Goal: Transaction & Acquisition: Book appointment/travel/reservation

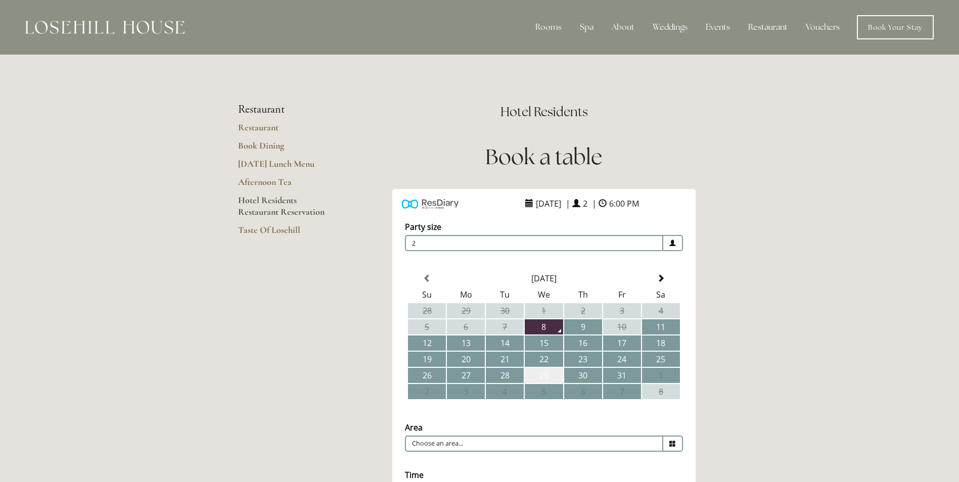
click at [541, 378] on td "29" at bounding box center [544, 375] width 38 height 15
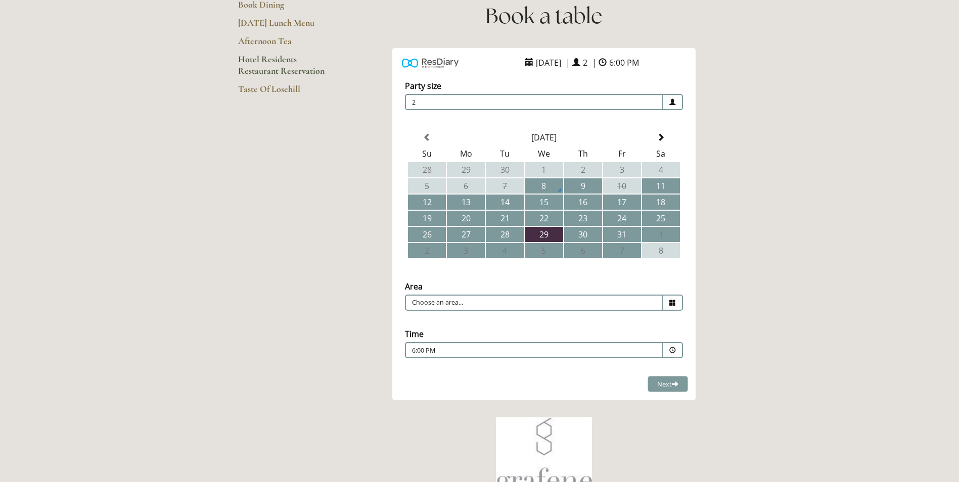
scroll to position [144, 0]
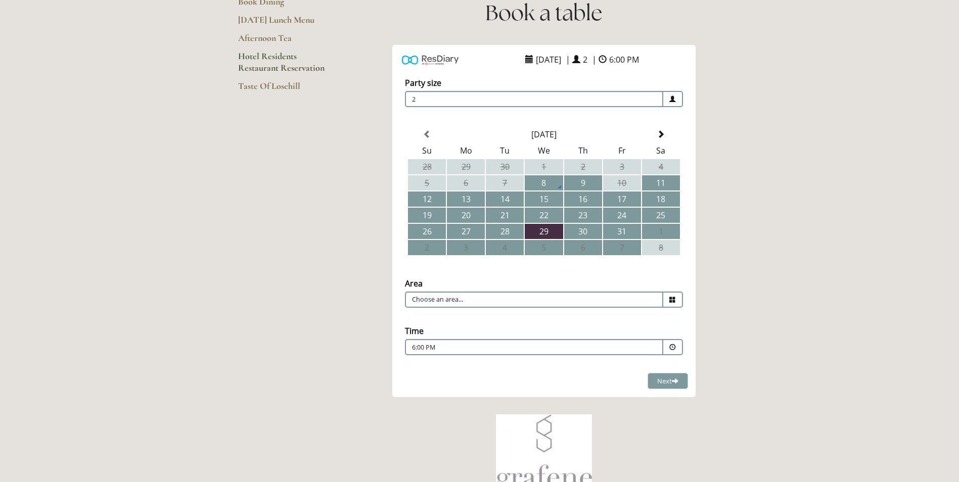
click at [673, 301] on icon at bounding box center [673, 300] width 7 height 7
click at [448, 315] on li "Restaurant" at bounding box center [540, 315] width 269 height 14
type input "Restaurant"
click at [674, 348] on span at bounding box center [673, 347] width 7 height 7
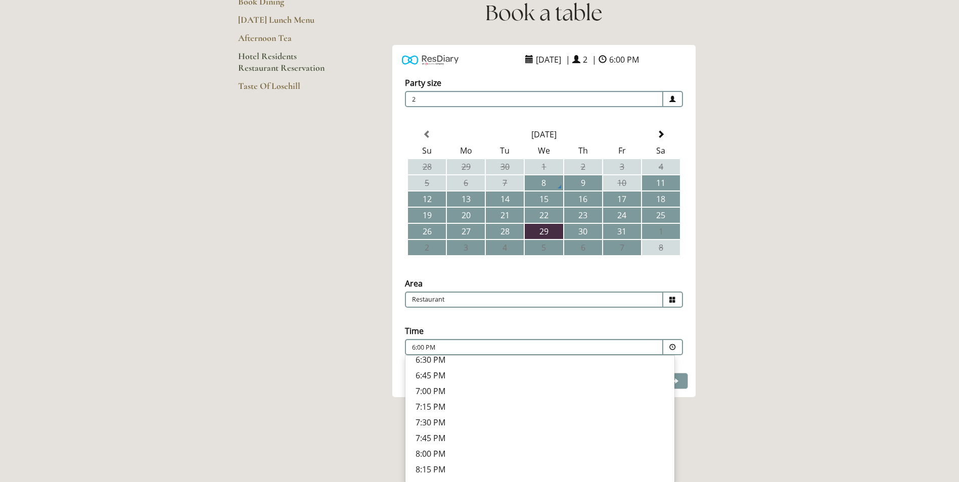
scroll to position [384, 0]
click at [435, 411] on p "7:30 PM" at bounding box center [540, 411] width 249 height 11
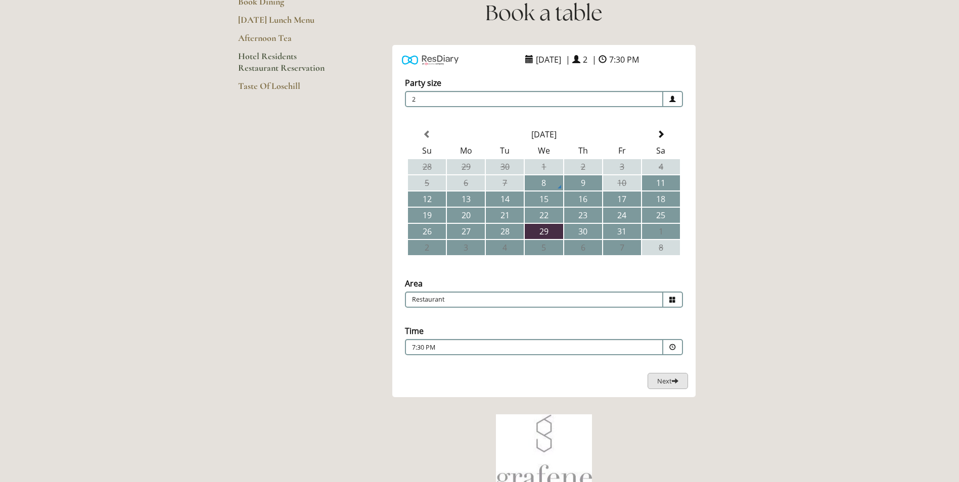
click at [662, 382] on span "Next" at bounding box center [667, 381] width 21 height 9
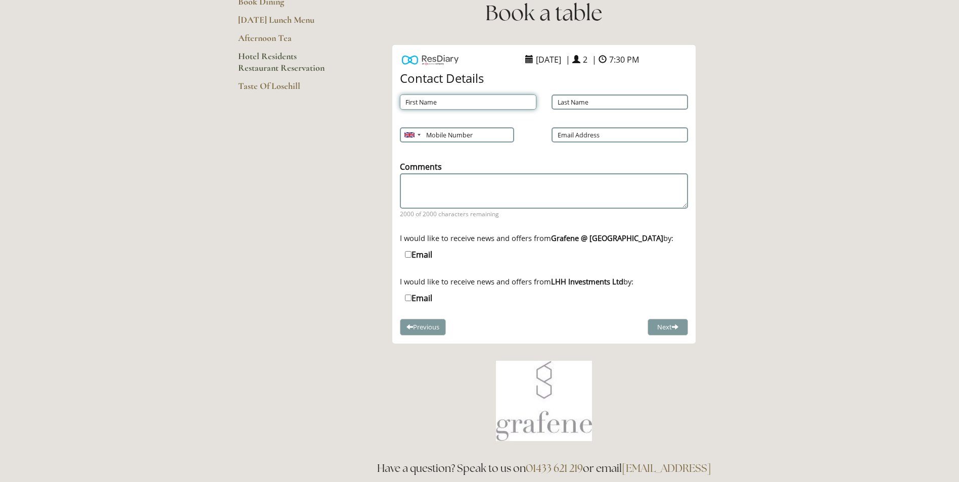
click at [411, 104] on input "First Name" at bounding box center [468, 102] width 137 height 15
type input "[PERSON_NAME]"
type input "Buttery"
type input "07802262332"
type input "[PERSON_NAME][EMAIL_ADDRESS][DOMAIN_NAME]"
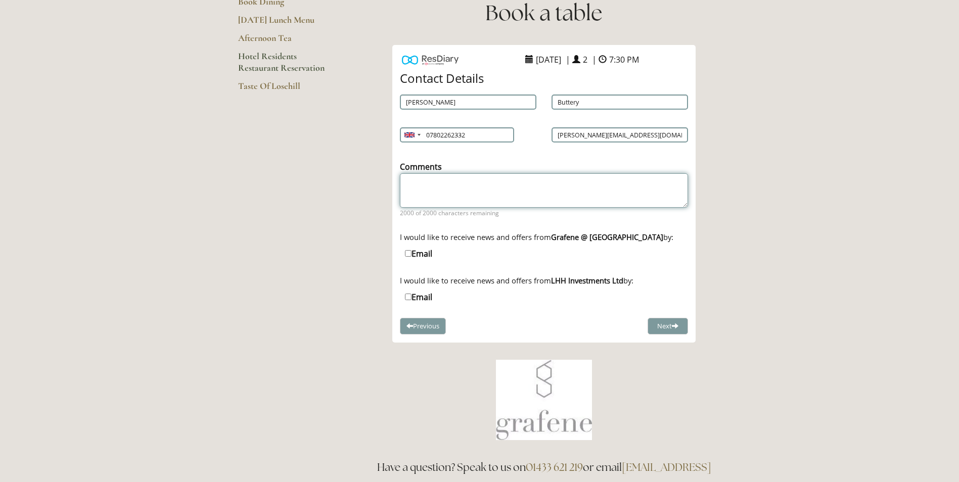
click at [411, 183] on textarea "Comments" at bounding box center [544, 190] width 288 height 34
click at [630, 182] on textarea "I have booked overnight accommodation and would like a nice table for two as we…" at bounding box center [544, 190] width 288 height 34
click at [686, 200] on textarea "I have booked overnight accommodation and would like a nice table for two for d…" at bounding box center [544, 190] width 288 height 34
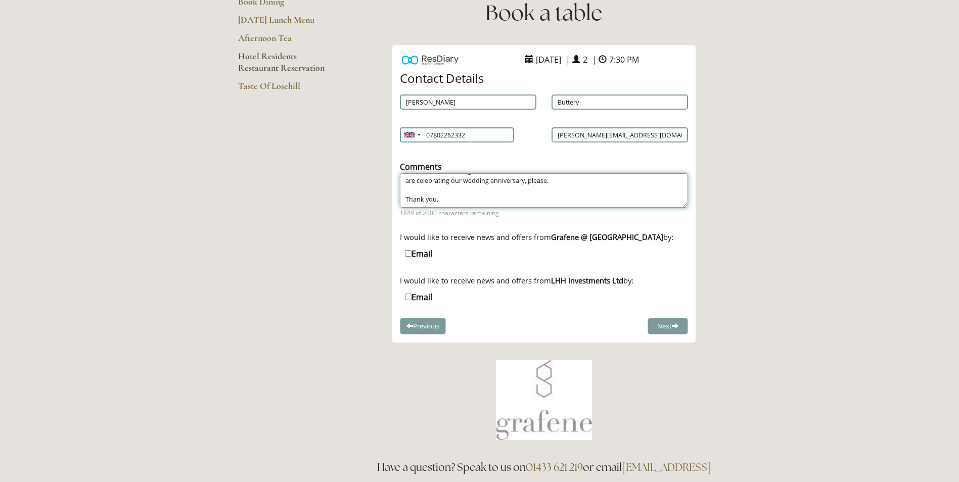
click at [406, 198] on textarea "I have booked overnight accommodation and would like a nice table for two for d…" at bounding box center [544, 190] width 288 height 34
type textarea "I have booked overnight accommodation and would like a nice table for two for d…"
click at [409, 252] on input "Email" at bounding box center [408, 254] width 7 height 7
checkbox input "true"
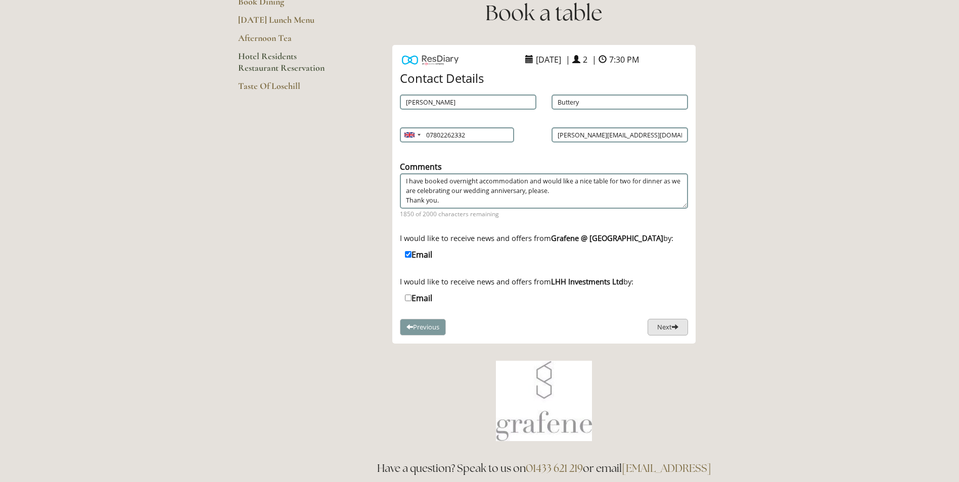
click at [655, 326] on button "Next" at bounding box center [668, 327] width 40 height 17
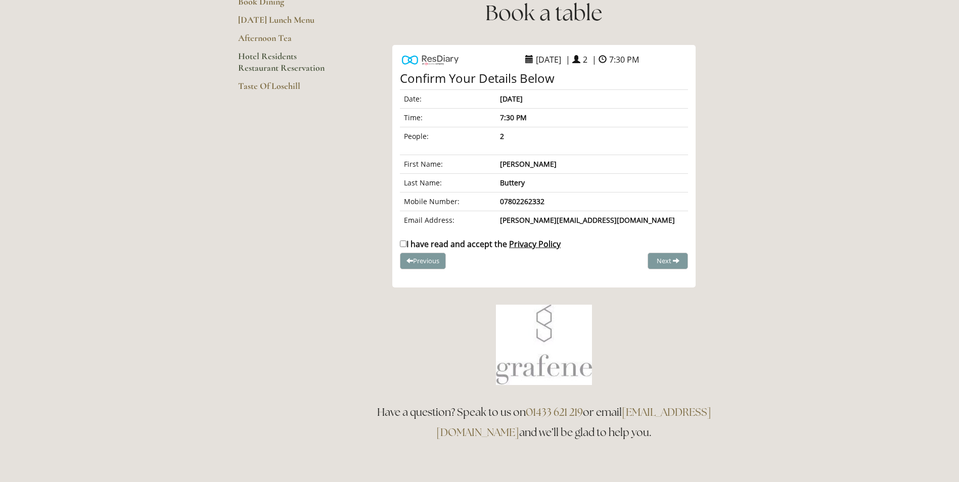
click at [406, 244] on input "I have read and accept the Privacy Policy" at bounding box center [403, 244] width 7 height 7
checkbox input "true"
click at [641, 262] on span "Complete Booking" at bounding box center [646, 260] width 56 height 9
